Goal: Information Seeking & Learning: Learn about a topic

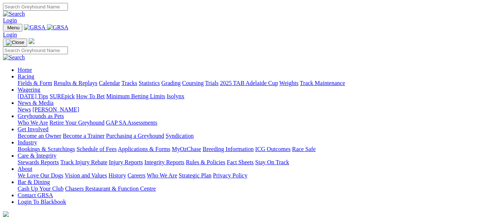
scroll to position [331, 0]
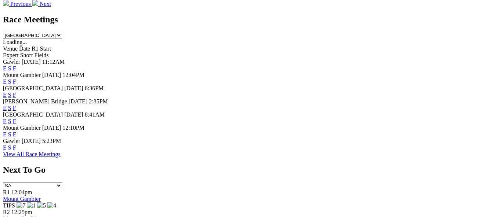
click at [7, 148] on link "E" at bounding box center [5, 148] width 4 height 6
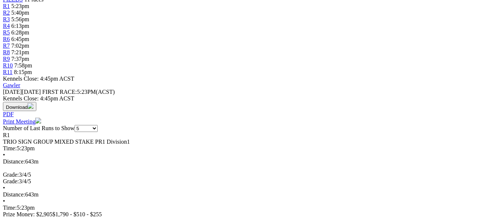
scroll to position [257, 0]
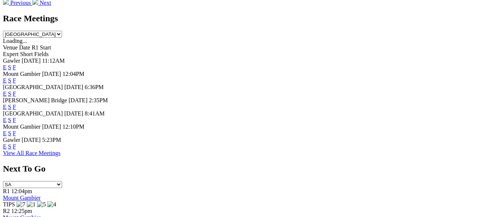
scroll to position [332, 0]
click at [61, 156] on link "View All Race Meetings" at bounding box center [32, 153] width 58 height 6
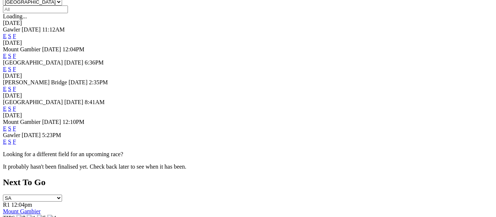
scroll to position [257, 0]
